Goal: Information Seeking & Learning: Learn about a topic

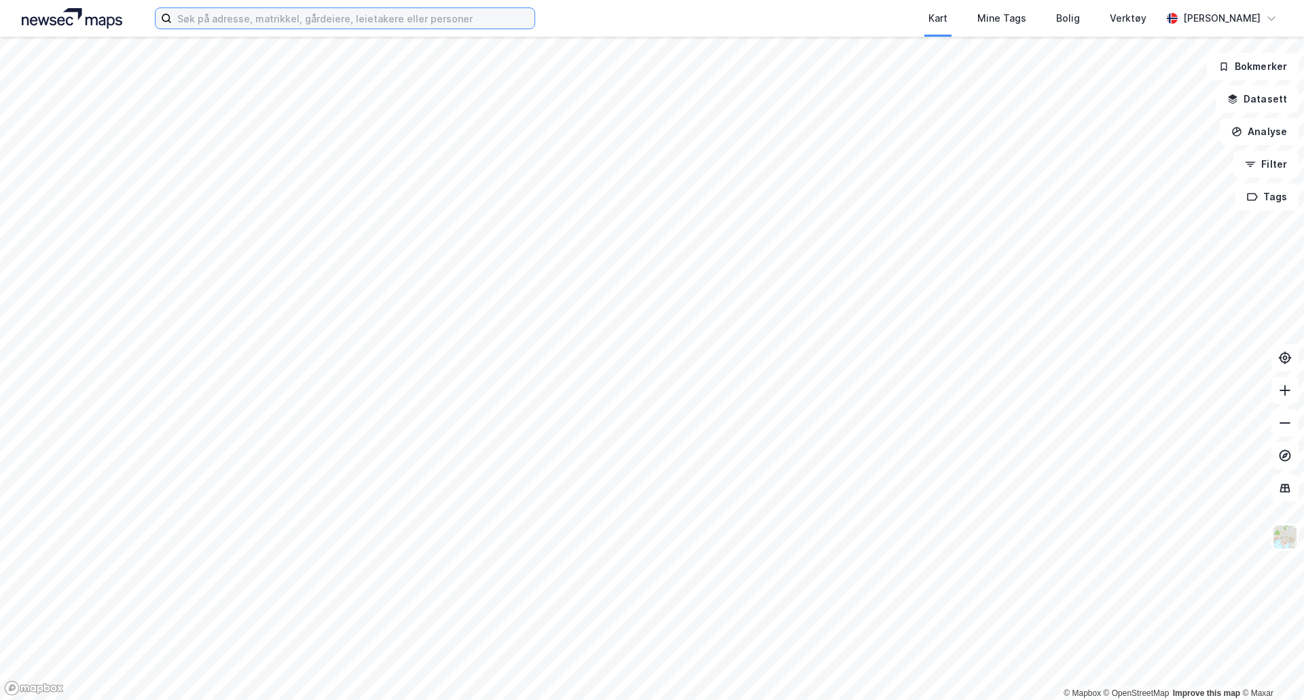
click at [258, 25] on input at bounding box center [353, 18] width 363 height 20
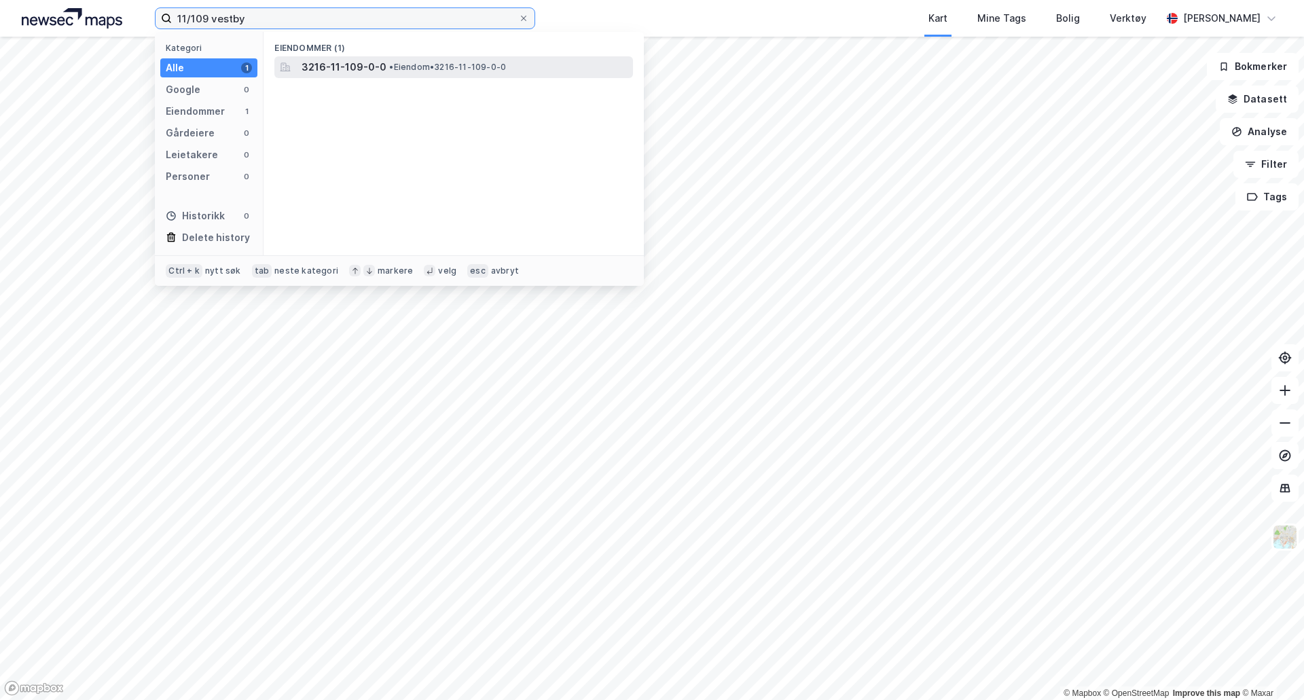
type input "11/109 vestby"
click at [354, 67] on span "3216-11-109-0-0" at bounding box center [343, 67] width 85 height 16
